Goal: Task Accomplishment & Management: Complete application form

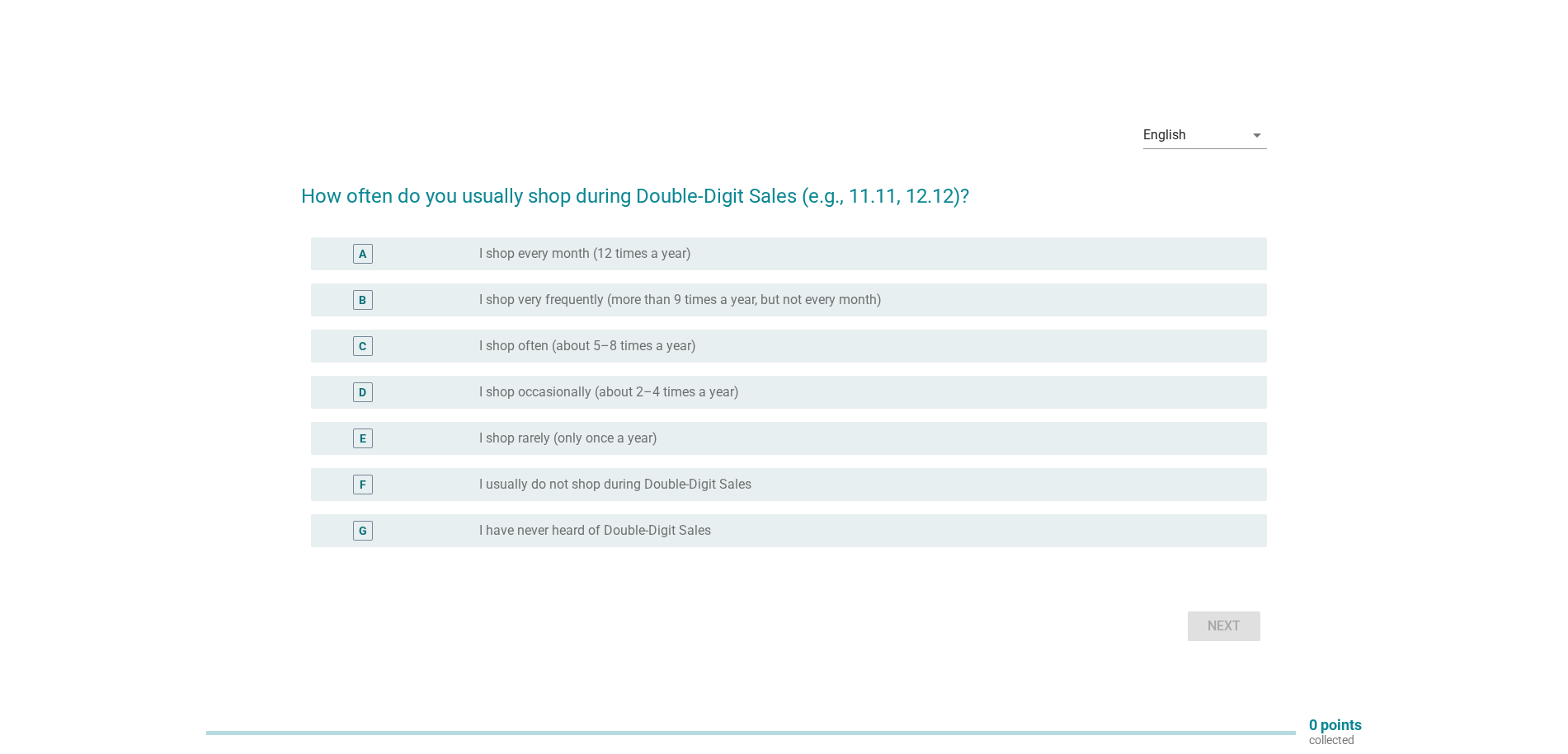
click at [535, 528] on label "I have never heard of Double-Digit Sales" at bounding box center [595, 530] width 232 height 16
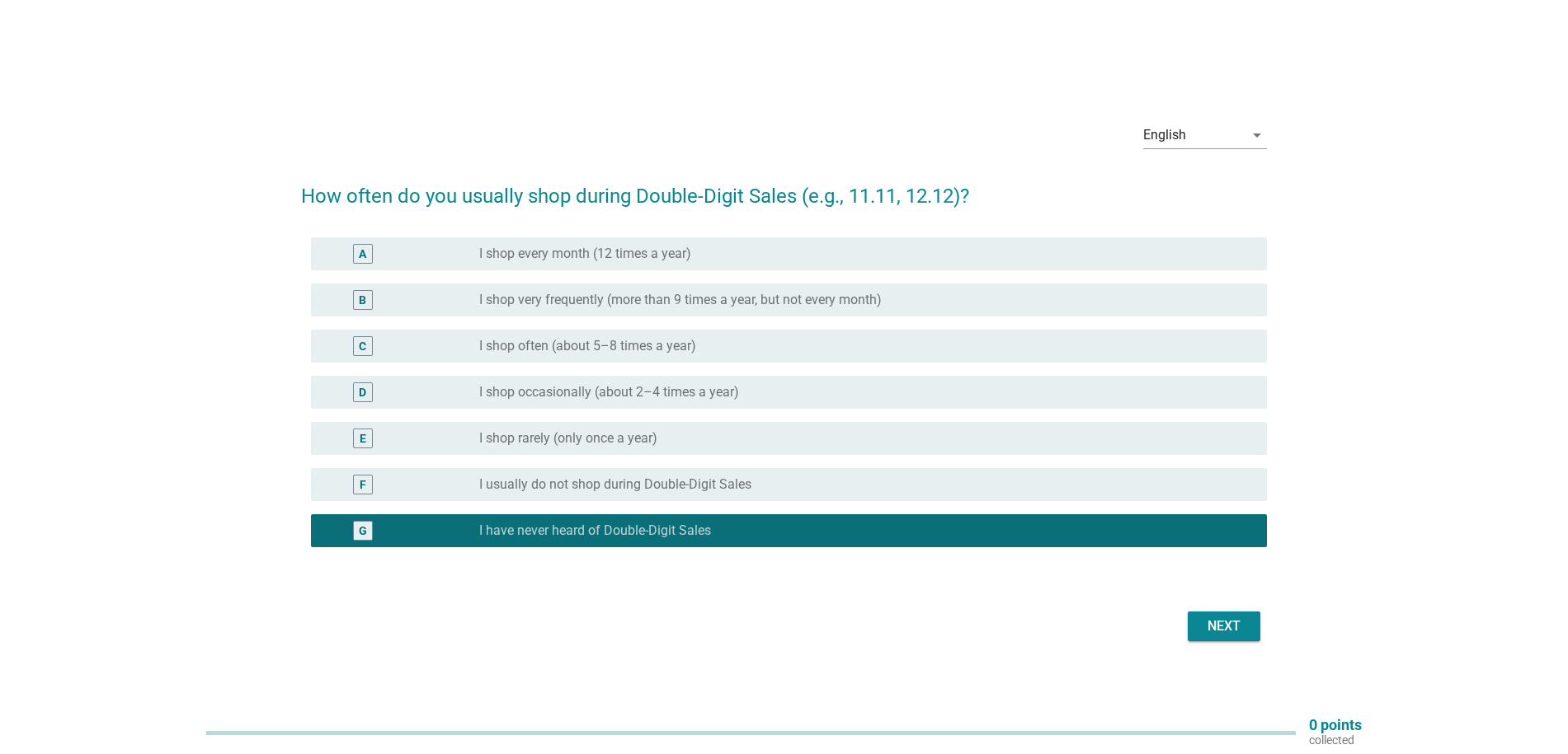
click at [1232, 622] on div "Next" at bounding box center [1224, 626] width 46 height 20
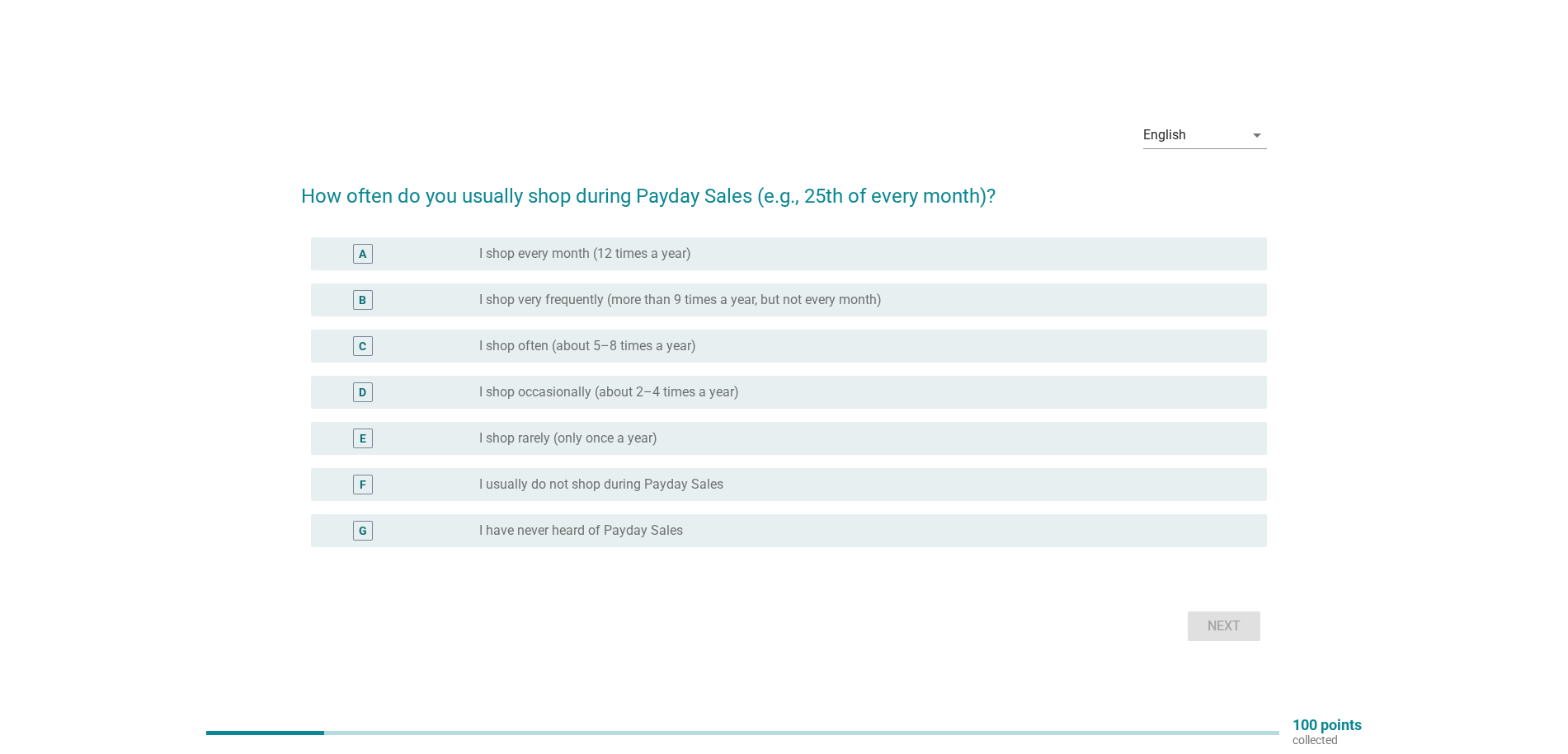
click at [710, 537] on div "radio_button_unchecked I have never heard of Payday Sales" at bounding box center [860, 530] width 761 height 16
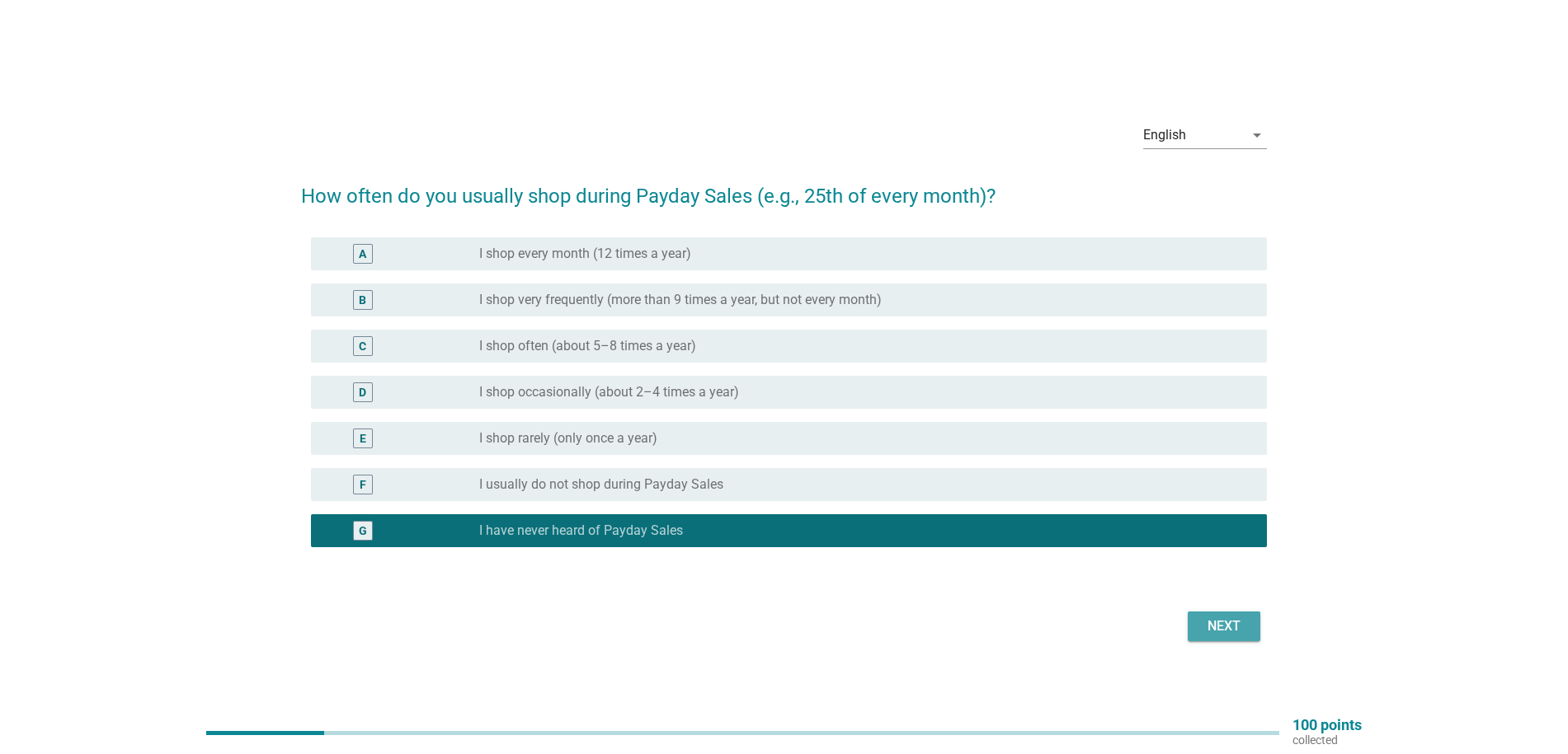
click at [1226, 627] on div "Next" at bounding box center [1224, 626] width 46 height 20
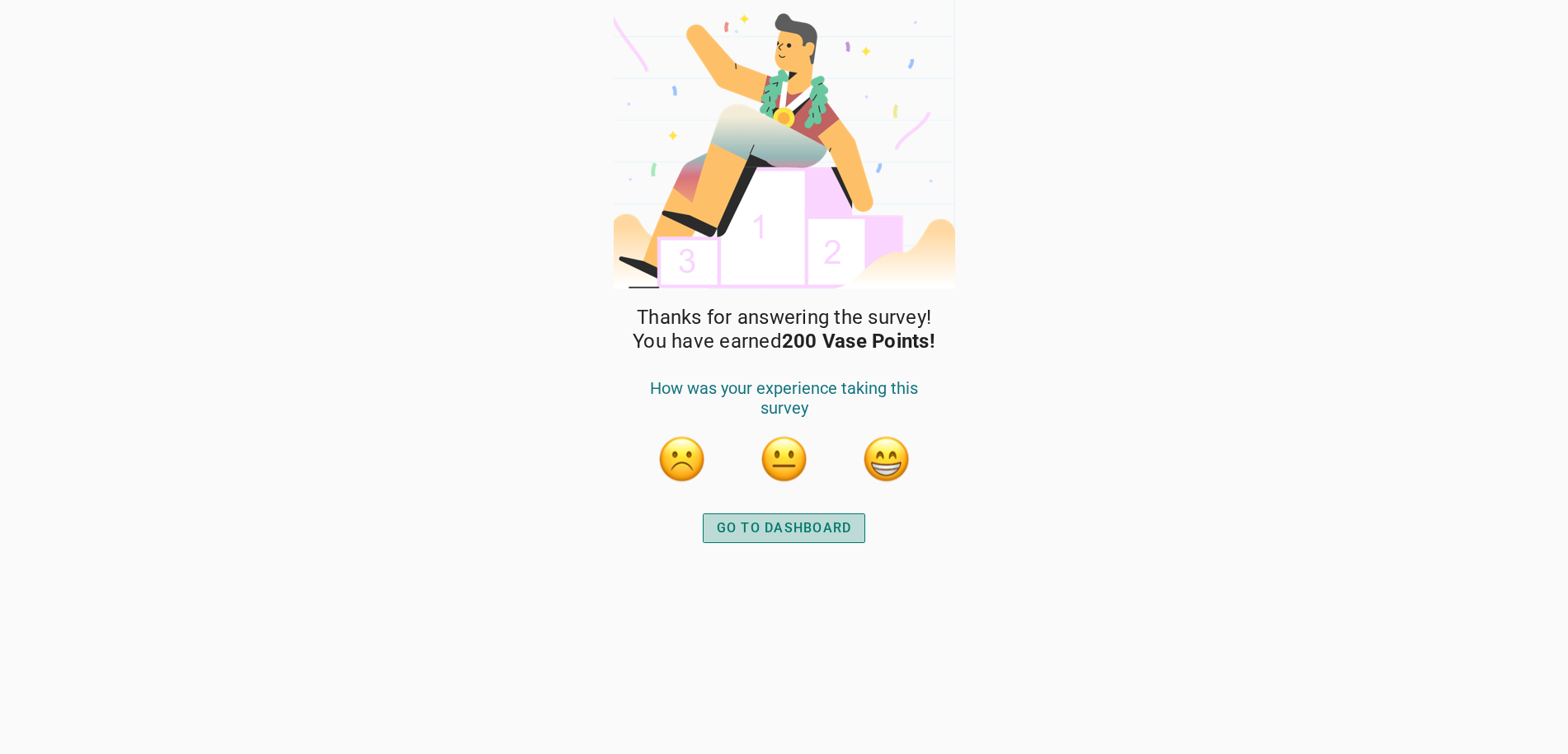
click at [792, 529] on div "GO TO DASHBOARD" at bounding box center [784, 528] width 135 height 20
